Goal: Check status: Check status

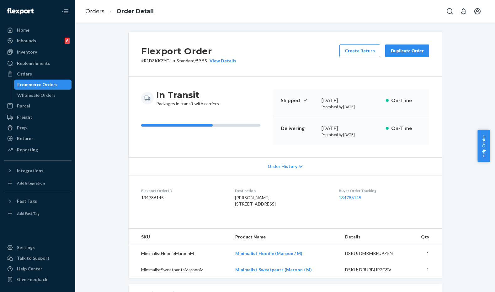
drag, startPoint x: 0, startPoint y: 0, endPoint x: 107, endPoint y: 136, distance: 172.9
click at [96, 152] on div "Flexport Order # R1D3KKZYGL • Standard / $9.55 View Details Create Return Dupli…" at bounding box center [285, 234] width 410 height 404
click at [39, 30] on div "Home" at bounding box center [37, 30] width 66 height 9
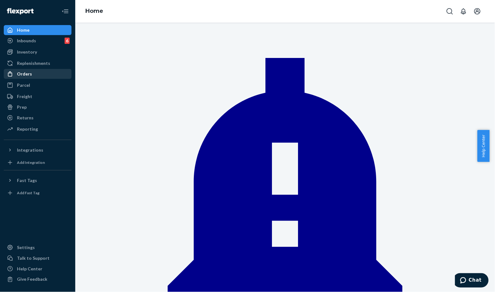
click at [3, 64] on div "Home Inbounds 6 Shipping Plans Problems 6 Inventory Products Replenishments Ord…" at bounding box center [37, 146] width 75 height 292
click at [20, 73] on div "Orders" at bounding box center [24, 74] width 15 height 6
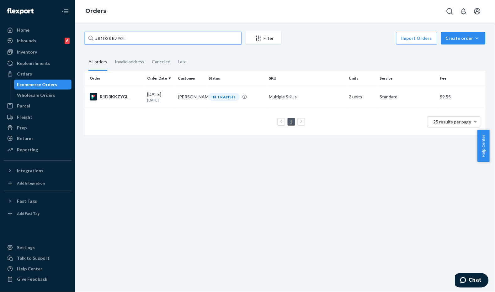
click at [137, 39] on input "#R1D3KKZYGL" at bounding box center [163, 38] width 157 height 13
paste input "H1VIAKZKGG"
click at [299, 52] on div "#H1VIAKZKGG Filter Import Orders Create order Ecommerce order Removal order All…" at bounding box center [285, 87] width 410 height 110
click at [125, 32] on input "#H1VIAKZKGG" at bounding box center [163, 38] width 157 height 13
paste input "HYVEZVFTGX"
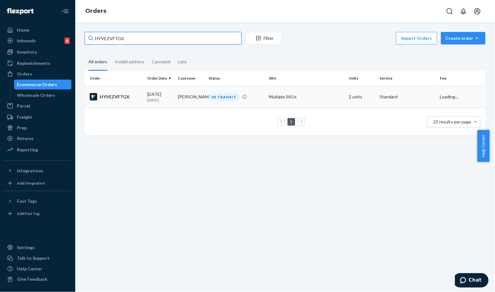
type input "HYVEZVFTGX"
click at [148, 92] on div "[DATE] [DATE]" at bounding box center [160, 97] width 26 height 12
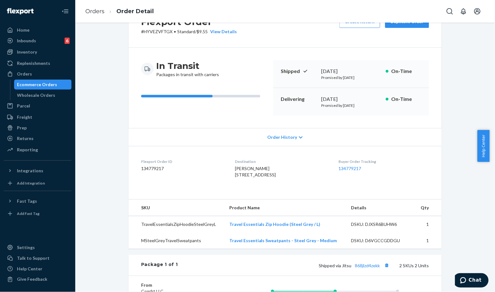
scroll to position [70, 0]
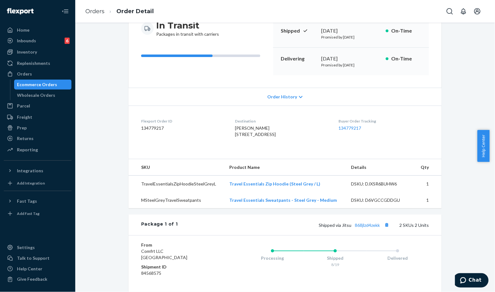
click at [372, 229] on div "Shipped via Jitsu 868jlzd4zekk 2 SKUs 2 Units" at bounding box center [303, 225] width 251 height 8
click at [369, 228] on link "868jlzd4zekk" at bounding box center [367, 225] width 25 height 5
click at [148, 81] on div "In Transit Packages in transit with carriers Shipped [DATE] Promised by [DATE] …" at bounding box center [285, 47] width 313 height 81
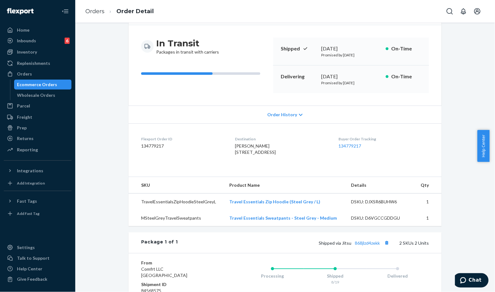
scroll to position [0, 0]
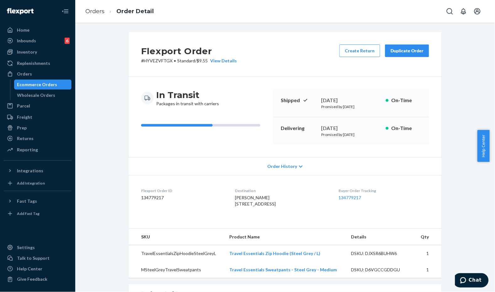
click at [142, 79] on div "In Transit Packages in transit with carriers Shipped [DATE] Promised by [DATE] …" at bounding box center [285, 117] width 313 height 81
click at [110, 13] on li "Order Detail" at bounding box center [128, 11] width 49 height 8
click at [98, 13] on link "Orders" at bounding box center [94, 11] width 19 height 7
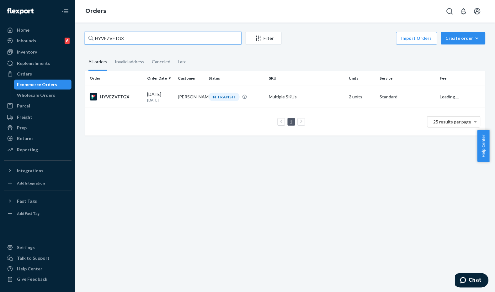
click at [152, 40] on input "HYVEZVFTGX" at bounding box center [163, 38] width 157 height 13
paste input "#BKXY7IMTGG"
type input "#BKXY7IMTGG"
drag, startPoint x: 180, startPoint y: 87, endPoint x: 181, endPoint y: 92, distance: 5.1
click at [181, 92] on td "[PERSON_NAME]" at bounding box center [191, 97] width 31 height 22
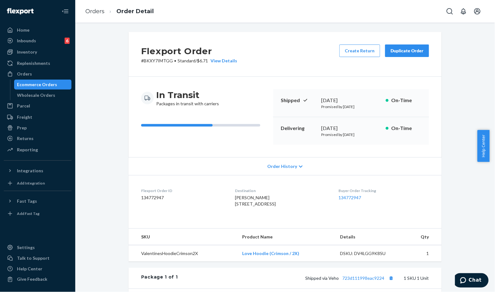
click at [104, 44] on div "Flexport Order # BKXY7IMTGG • Standard / $6.71 View Details Create Return Dupli…" at bounding box center [285, 221] width 410 height 378
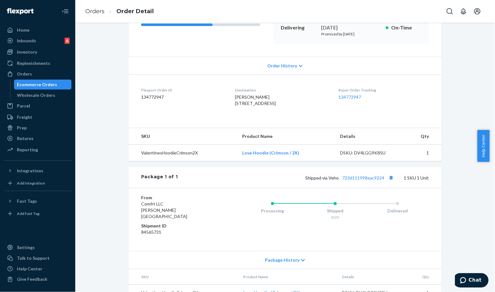
scroll to position [104, 0]
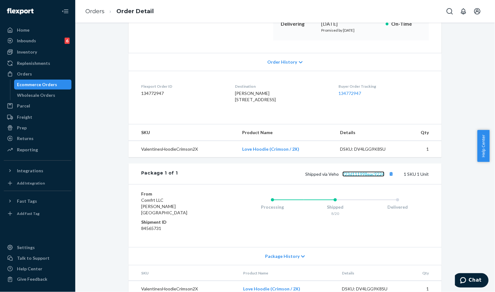
click at [365, 177] on link "723d111998eac9224" at bounding box center [363, 174] width 42 height 5
click at [96, 13] on link "Orders" at bounding box center [94, 11] width 19 height 7
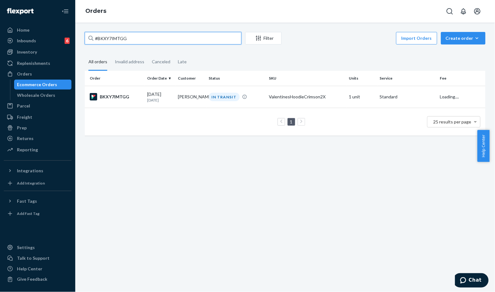
click at [144, 40] on input "#BKXY7IMTGG" at bounding box center [163, 38] width 157 height 13
paste input "YEUNYXTEE"
click at [135, 36] on input "#BYEUNYXTEE" at bounding box center [163, 38] width 157 height 13
paste input "SKAL_YXFLX"
type input "#SKAL_YXFLX"
